Goal: Check status

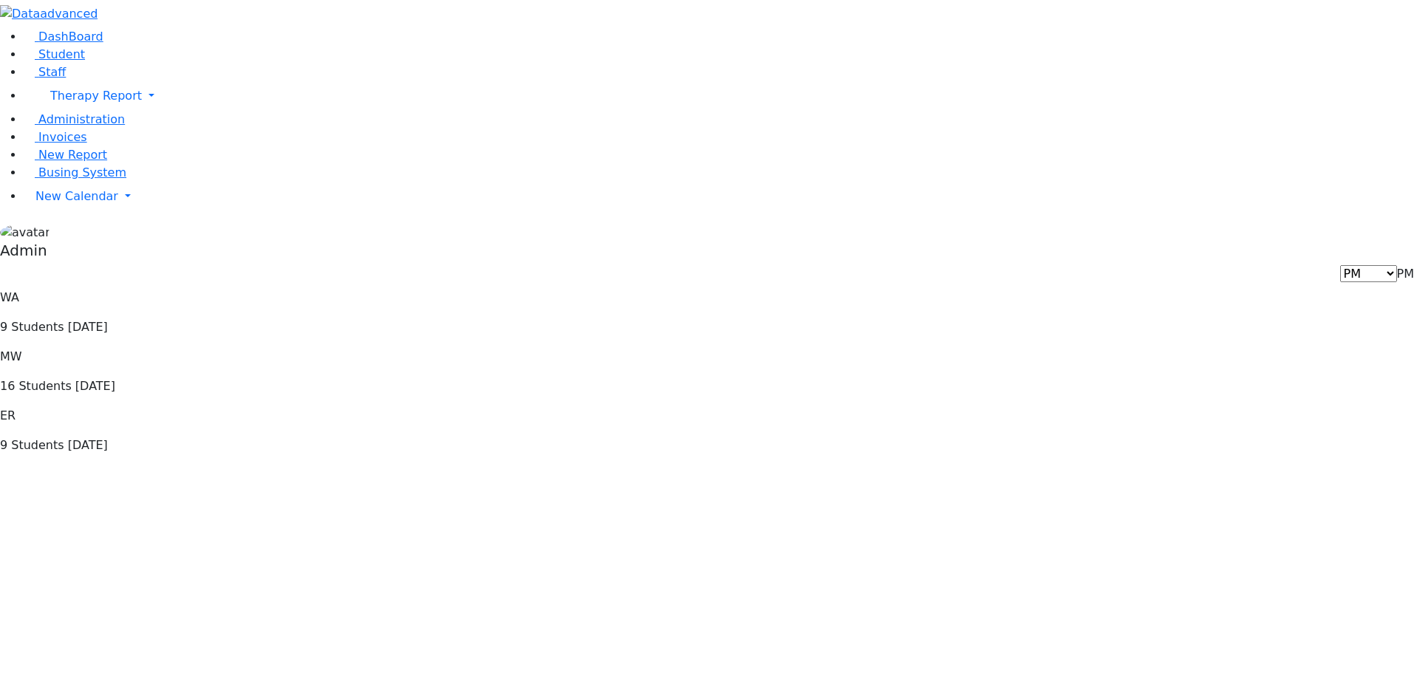
click at [518, 289] on div "WA 9 Students Today MW 16 Students Today ER 9 Students Today" at bounding box center [707, 371] width 1414 height 165
click at [535, 348] on div "MW 16 Students Today" at bounding box center [707, 371] width 1414 height 47
click at [732, 407] on div "ER 9 Students Today" at bounding box center [707, 430] width 1414 height 47
click at [414, 289] on div "WA 9 Students Today" at bounding box center [707, 312] width 1414 height 47
click at [313, 289] on div "WA 9 Students Today" at bounding box center [707, 312] width 1414 height 47
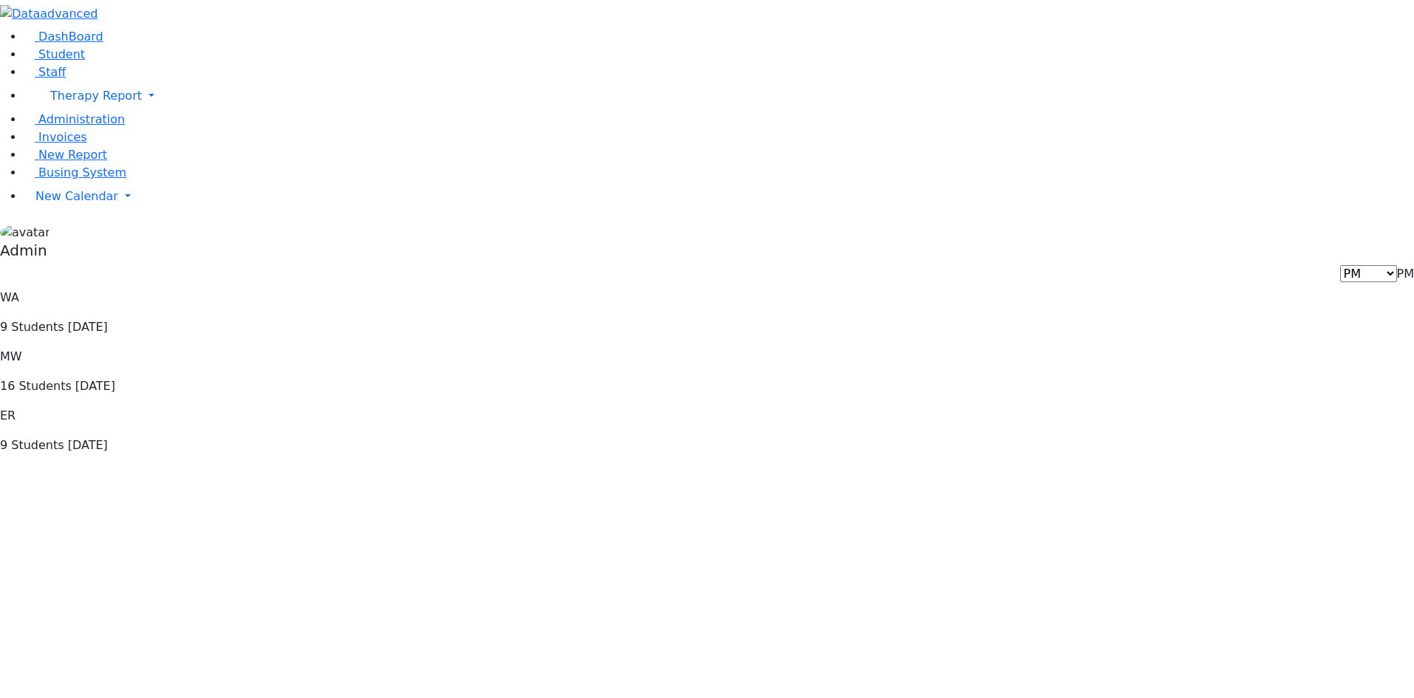
click at [1397, 267] on span "PM" at bounding box center [1405, 274] width 17 height 14
click at [1374, 267] on span "[DATE]" at bounding box center [1394, 274] width 40 height 14
click at [1396, 267] on span "AM" at bounding box center [1405, 274] width 18 height 14
select select "2"
click at [1223, 289] on div "WA 9 Students Today MW 16 Students Today ER 9 Students Today" at bounding box center [707, 371] width 1414 height 165
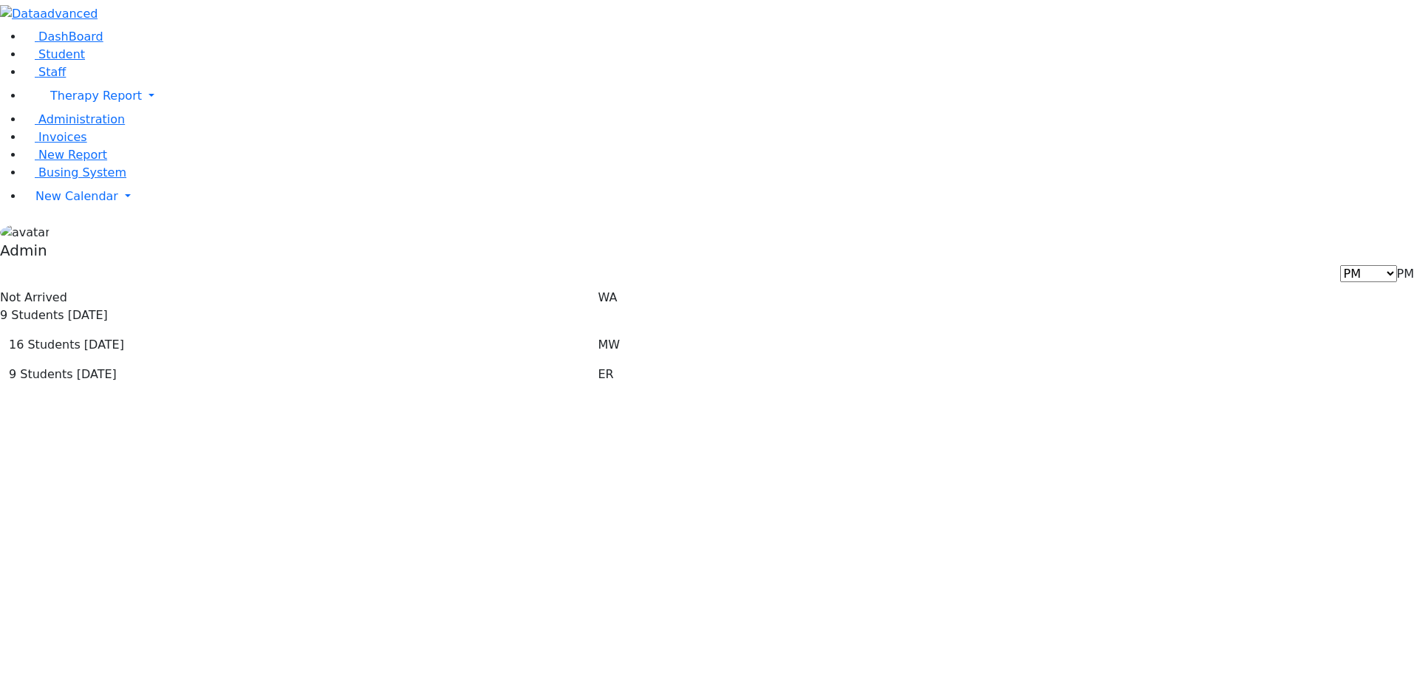
click at [672, 310] on div "Not Arrived 9 Students [DATE] [GEOGRAPHIC_DATA] 16 Students [DATE] MW ER" at bounding box center [707, 342] width 1414 height 106
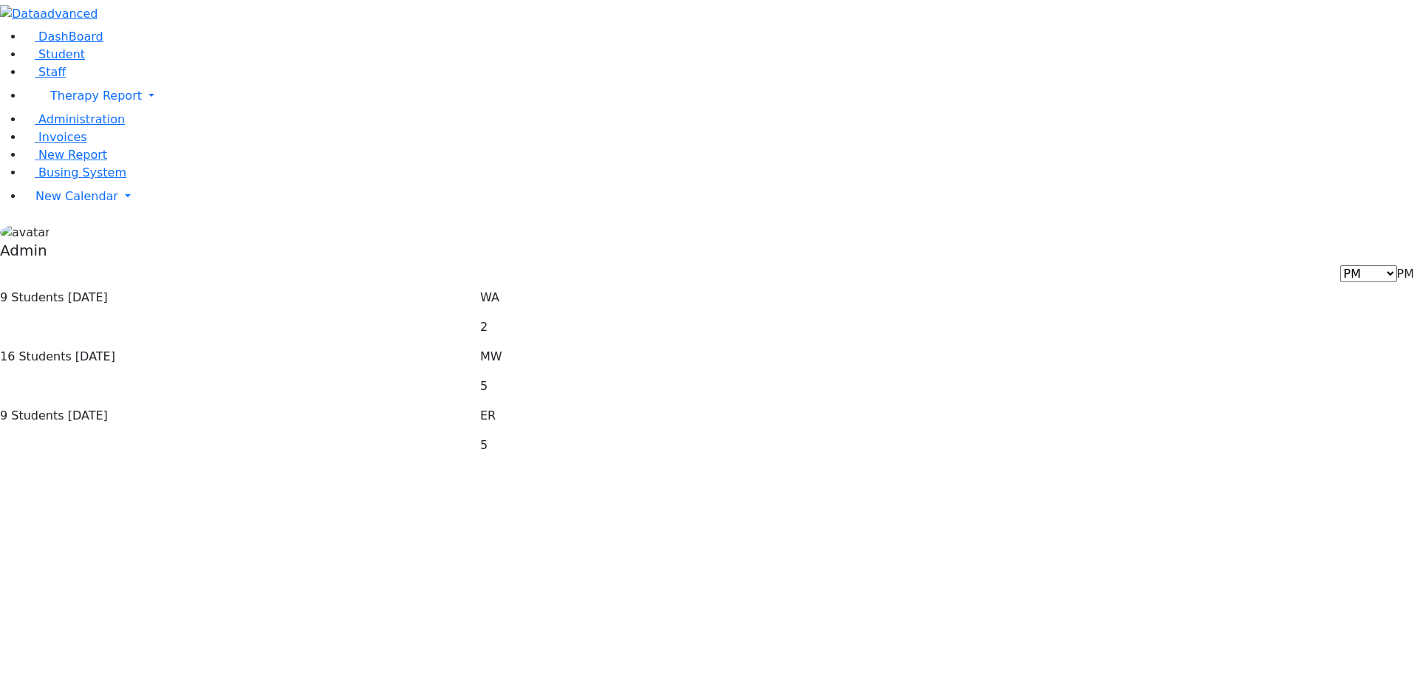
click at [1025, 343] on div "9 Students [DATE] [GEOGRAPHIC_DATA] 2 16 Students [DATE] MW 5 ER 5" at bounding box center [707, 377] width 1414 height 177
click at [1121, 366] on div "9 Students Today WA 5 16 Students Today MW 5 ER 5" at bounding box center [707, 377] width 1414 height 177
